Goal: Task Accomplishment & Management: Manage account settings

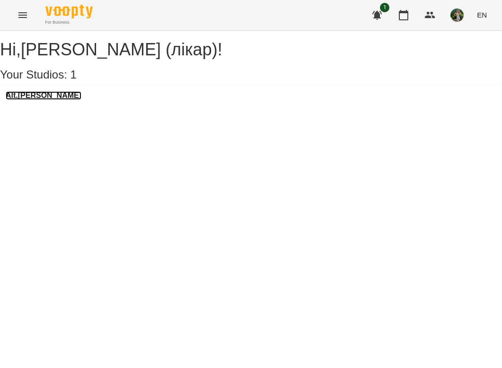
click at [33, 100] on h3 "Alt.[PERSON_NAME]" at bounding box center [44, 95] width 76 height 9
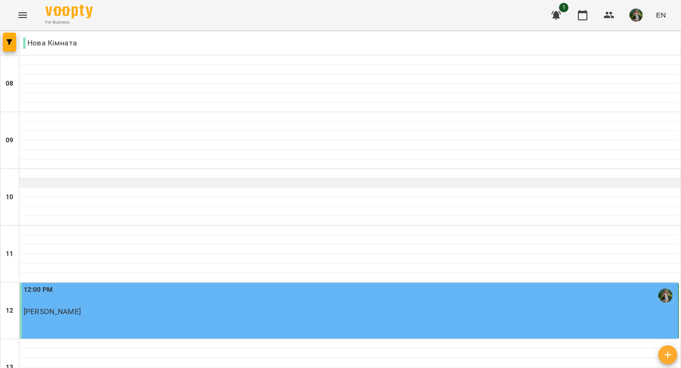
scroll to position [516, 0]
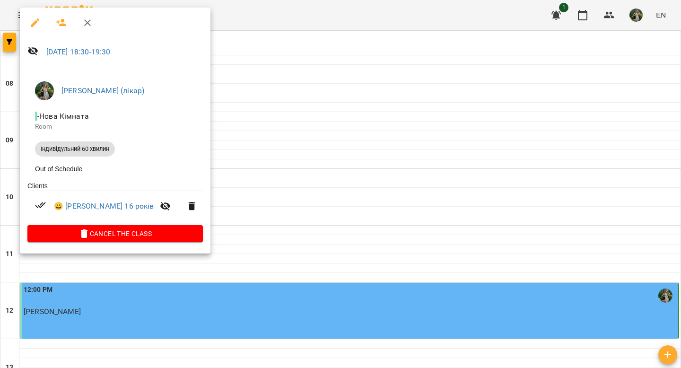
click at [137, 239] on span "Cancel the class" at bounding box center [115, 233] width 160 height 11
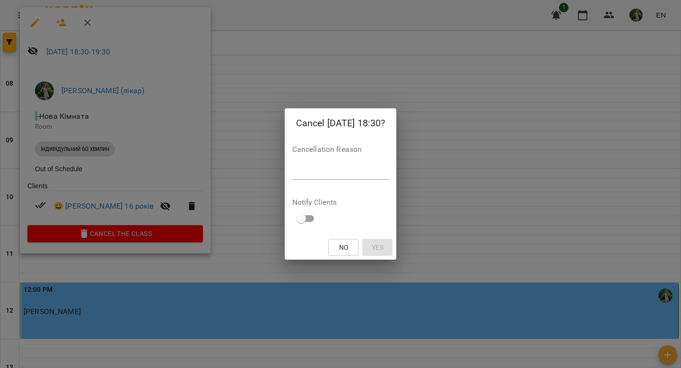
click at [357, 172] on textarea at bounding box center [340, 171] width 97 height 9
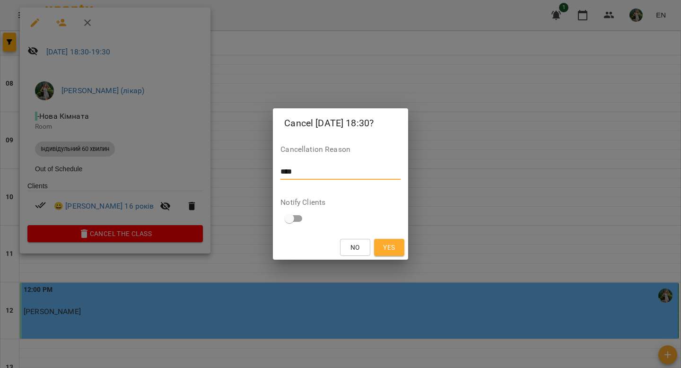
type textarea "****"
click at [391, 250] on span "Yes" at bounding box center [389, 247] width 12 height 11
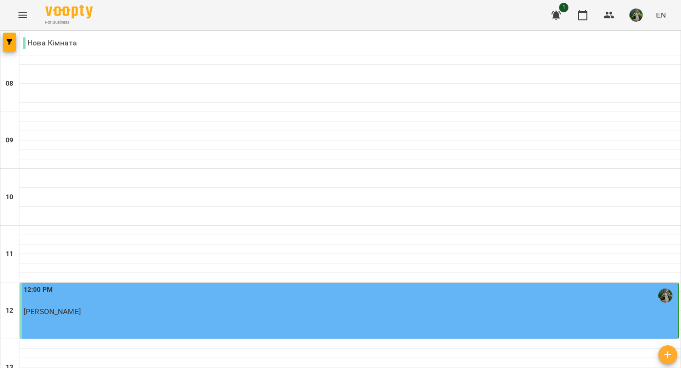
scroll to position [601, 0]
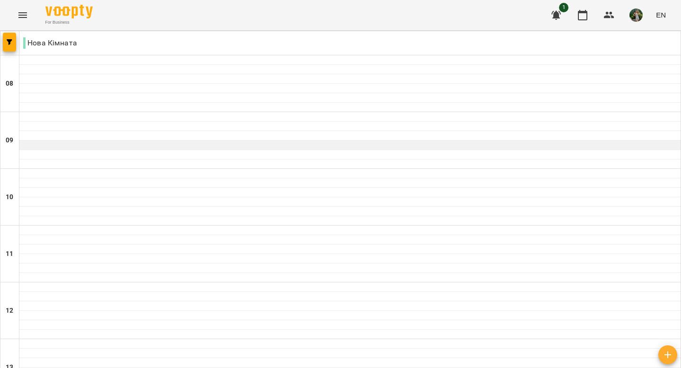
scroll to position [110, 0]
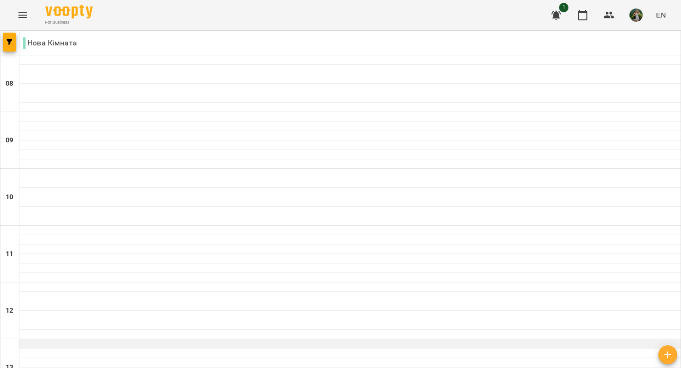
click at [132, 339] on div at bounding box center [349, 343] width 661 height 9
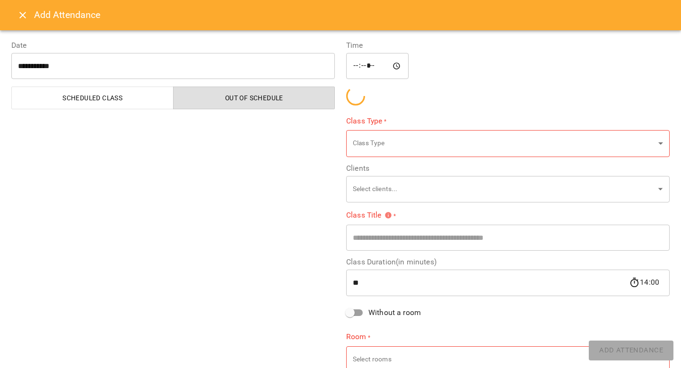
type input "**********"
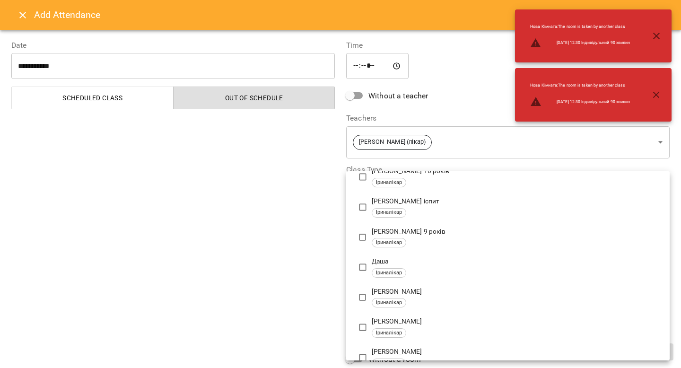
scroll to position [139, 0]
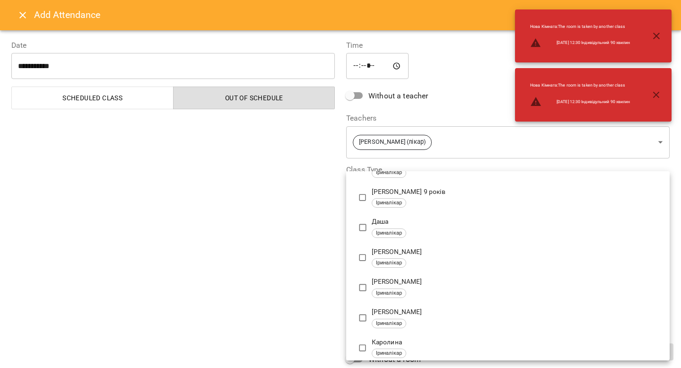
type input "**********"
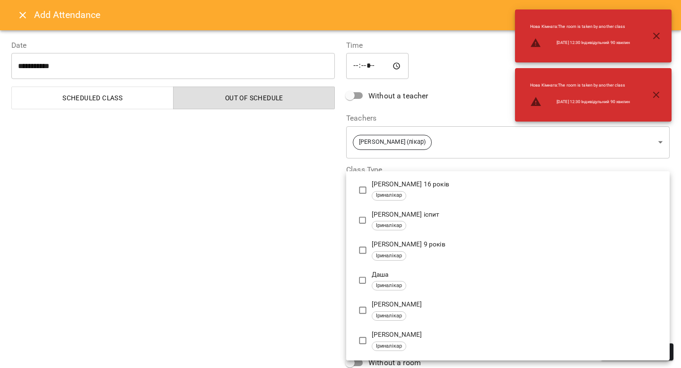
scroll to position [0, 0]
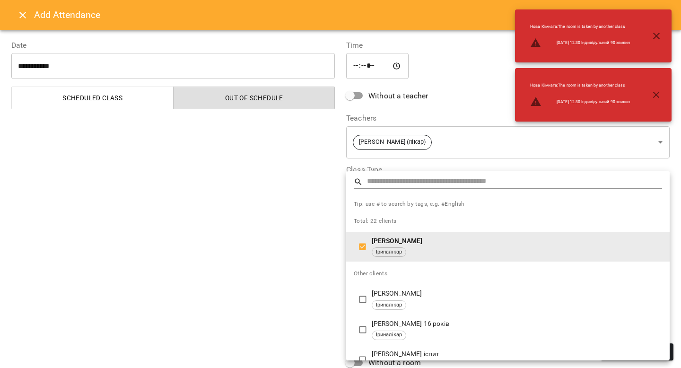
click at [260, 288] on div at bounding box center [340, 184] width 681 height 368
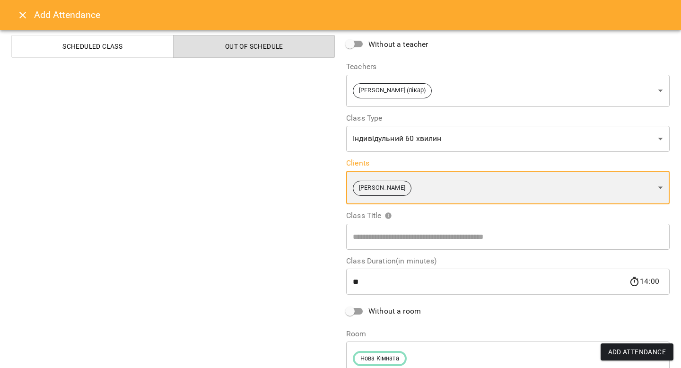
scroll to position [67, 0]
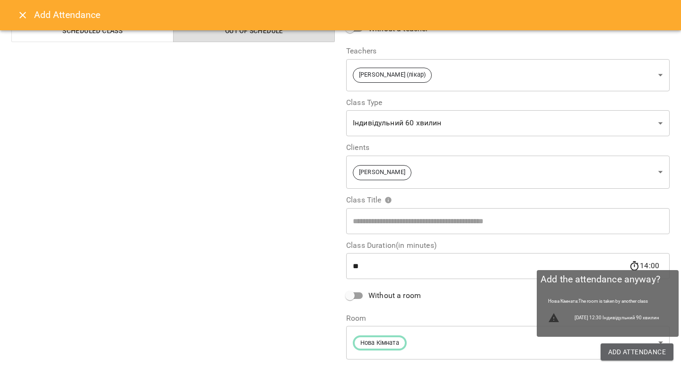
click at [501, 347] on span "Add Attendance" at bounding box center [637, 351] width 58 height 11
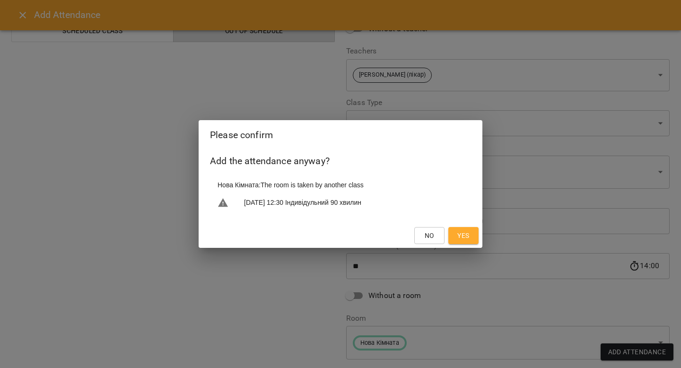
click at [473, 240] on button "Yes" at bounding box center [463, 235] width 30 height 17
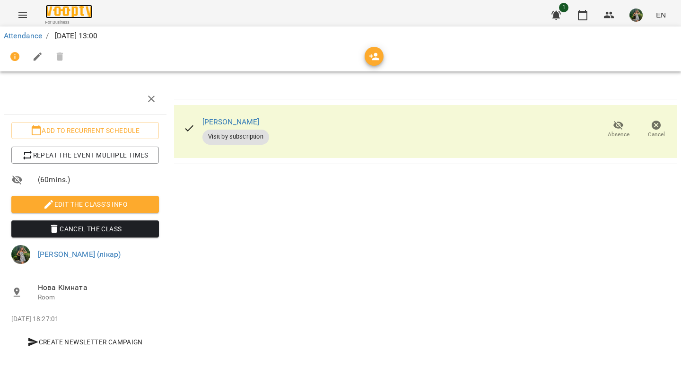
click at [65, 10] on img at bounding box center [68, 12] width 47 height 14
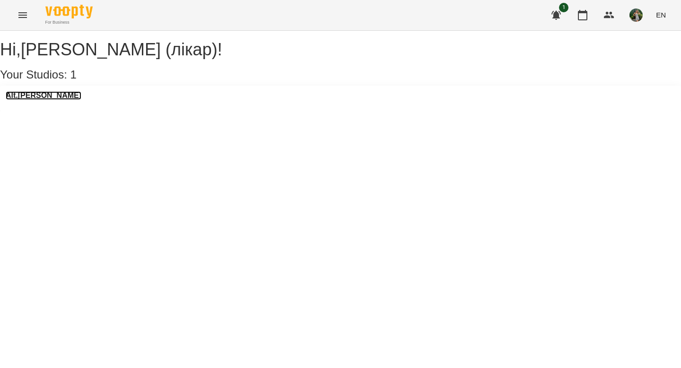
click at [38, 100] on h3 "Alt.[PERSON_NAME]" at bounding box center [44, 95] width 76 height 9
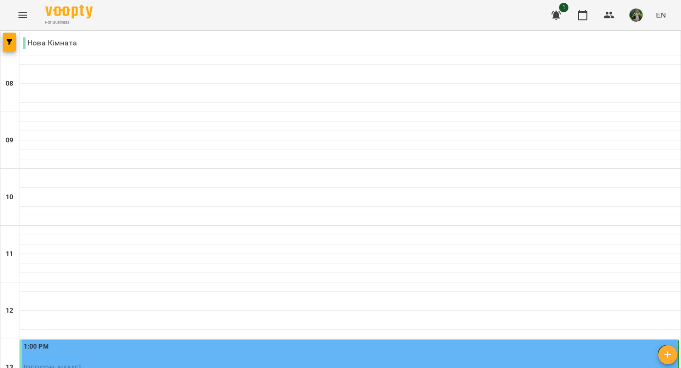
scroll to position [33, 0]
